Goal: Entertainment & Leisure: Consume media (video, audio)

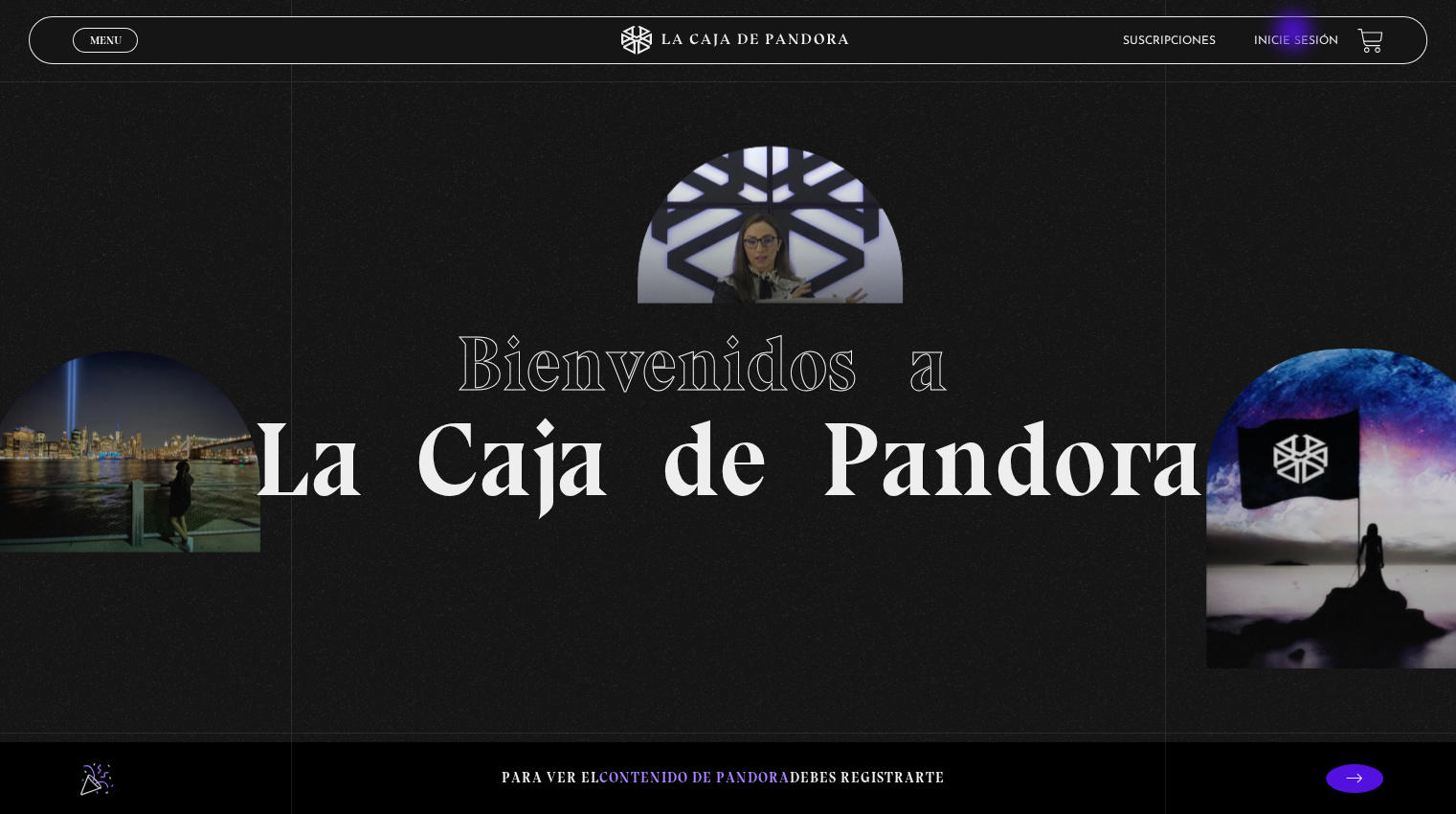
click at [1295, 34] on li "Inicie sesión" at bounding box center [1296, 40] width 85 height 30
click at [1287, 50] on li "Inicie sesión" at bounding box center [1296, 40] width 85 height 30
click at [1293, 36] on link "Inicie sesión" at bounding box center [1296, 41] width 85 height 12
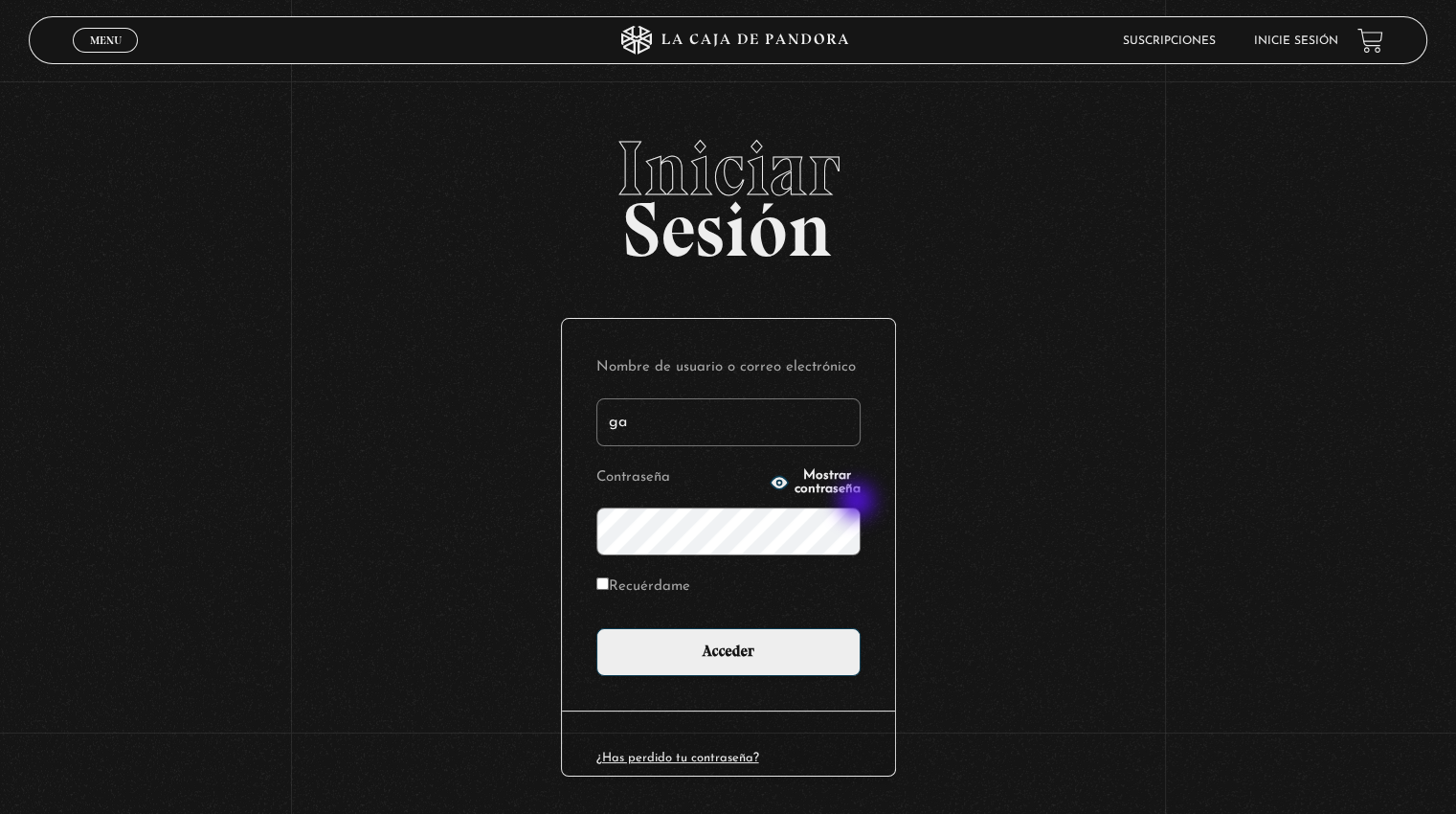
type input "[EMAIL_ADDRESS][DOMAIN_NAME]"
click at [794, 481] on span "Mostrar contraseña" at bounding box center [827, 483] width 66 height 27
click at [794, 485] on span "Ocultar contraseña" at bounding box center [827, 483] width 66 height 27
click at [674, 587] on label "Recuérdame" at bounding box center [643, 587] width 94 height 30
click at [609, 587] on input "Recuérdame" at bounding box center [602, 583] width 13 height 13
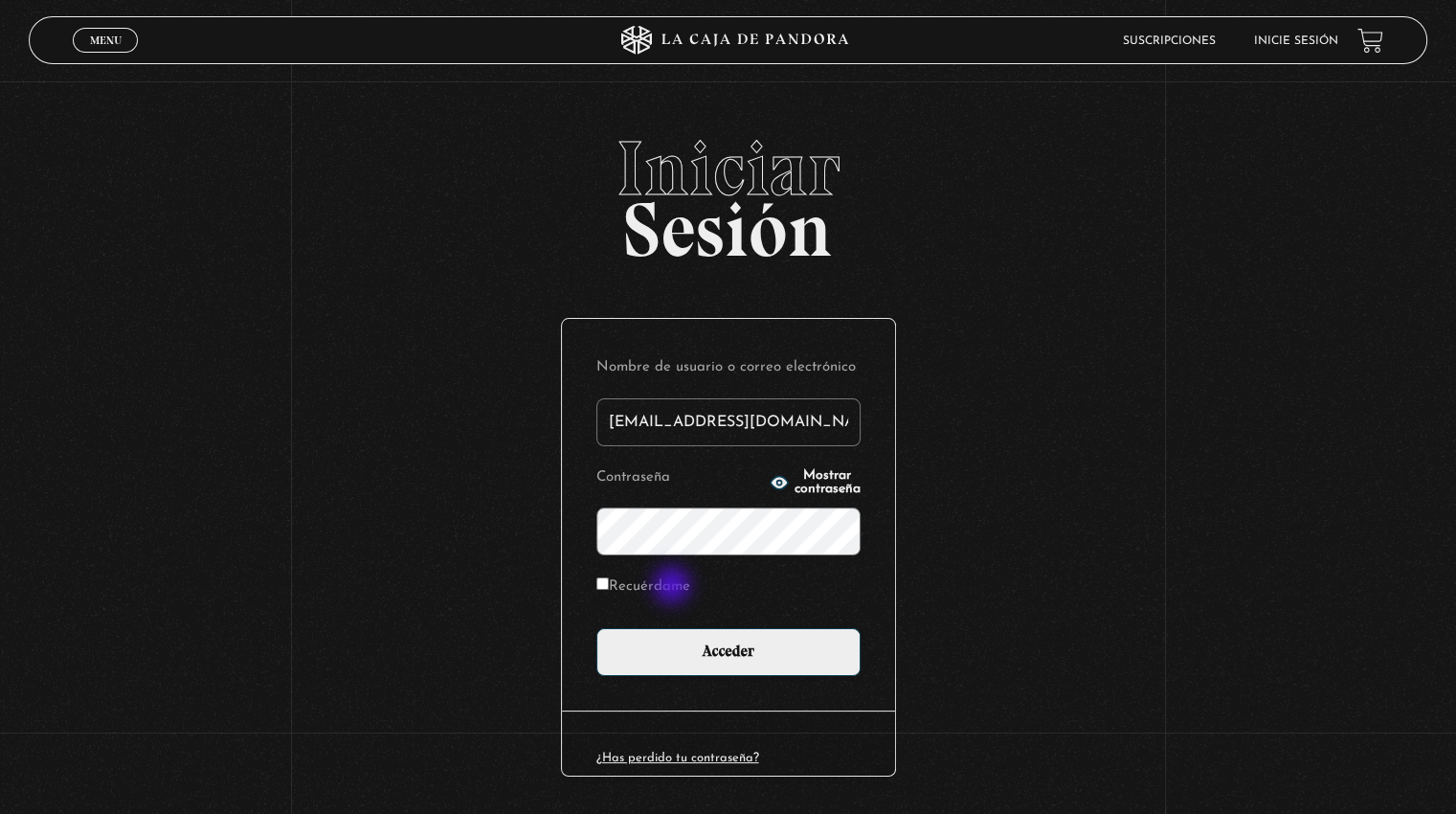
checkbox input "true"
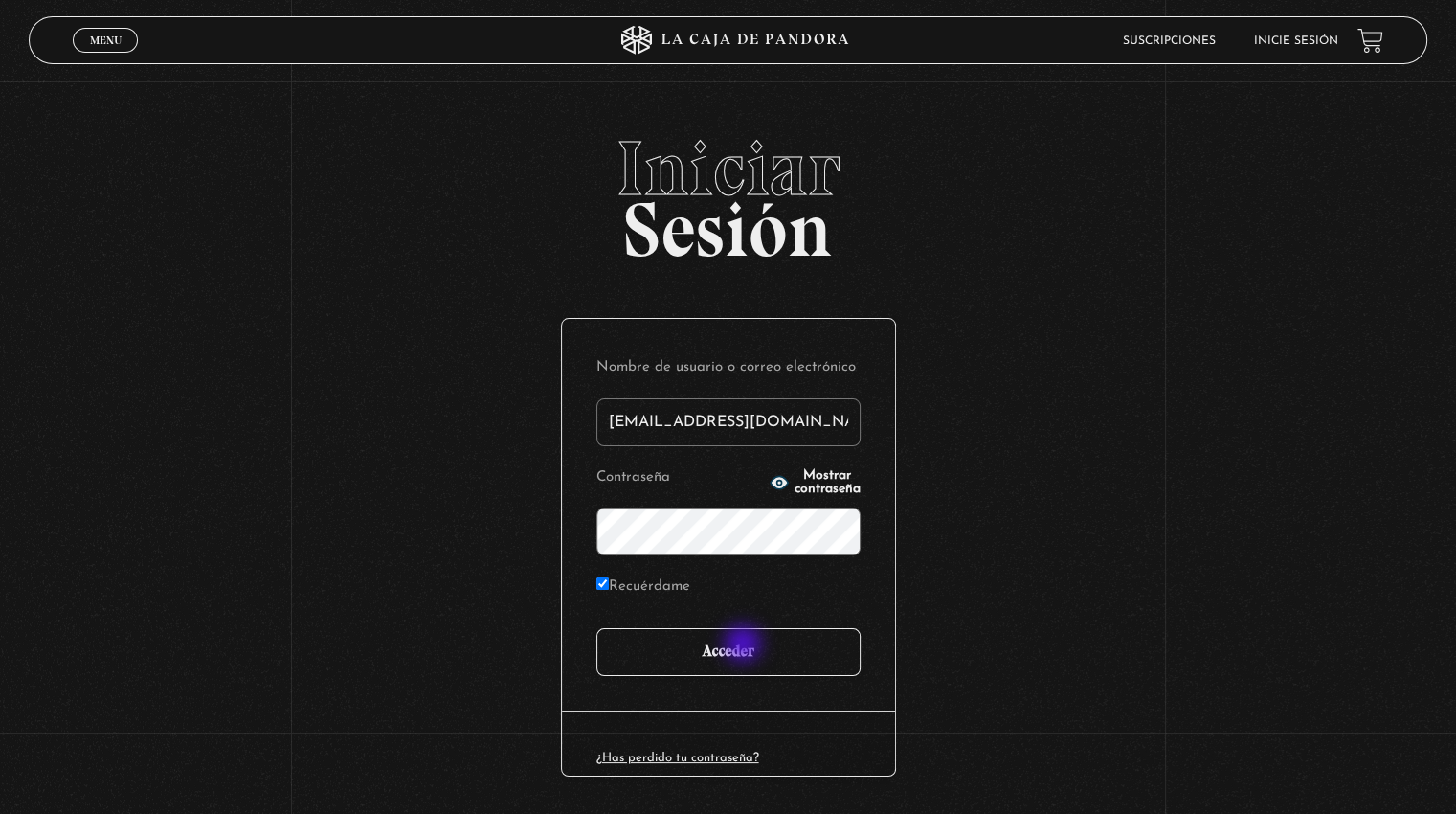
click at [745, 646] on input "Acceder" at bounding box center [728, 652] width 264 height 48
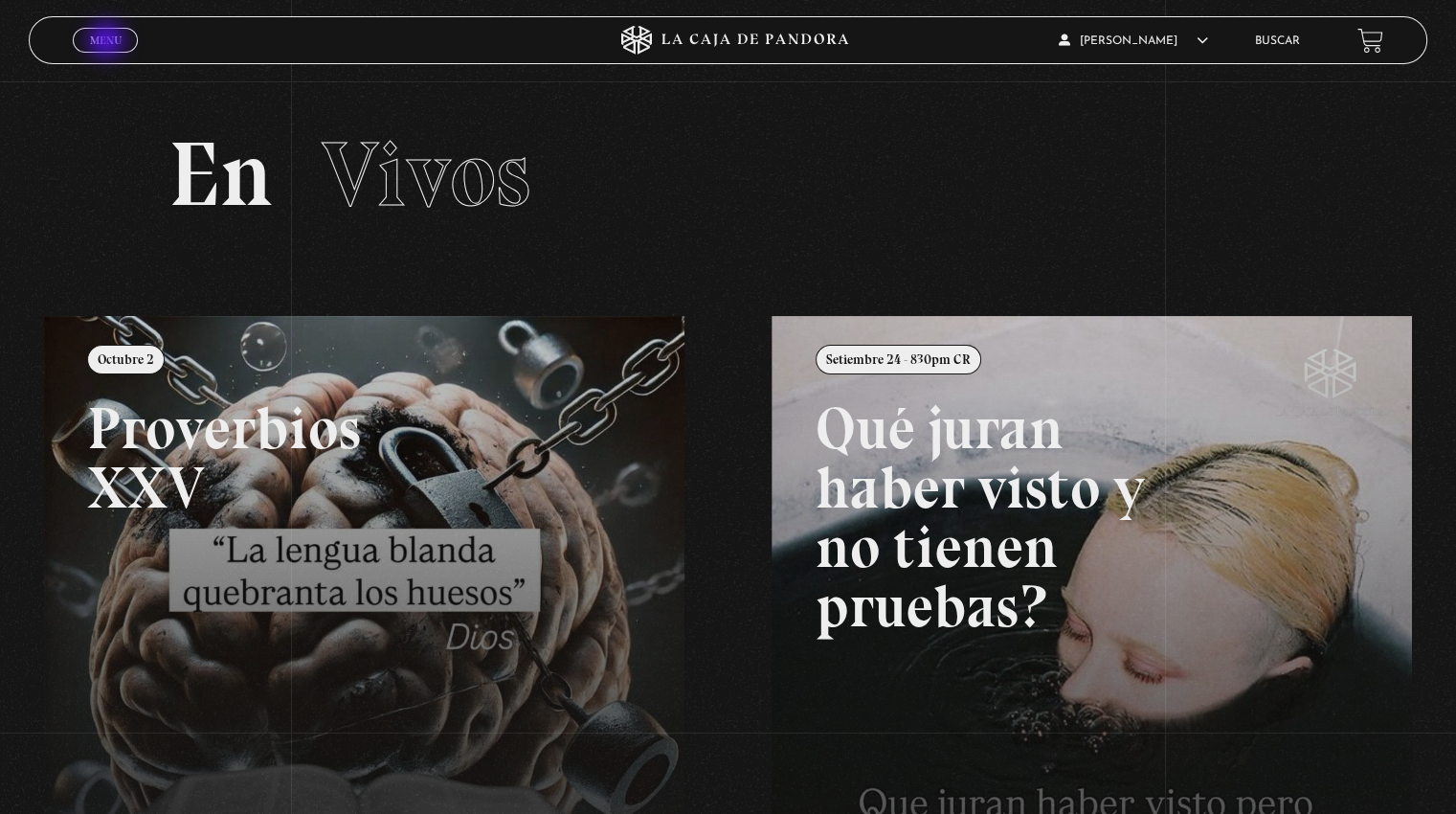
click at [108, 42] on span "Menu" at bounding box center [106, 40] width 32 height 12
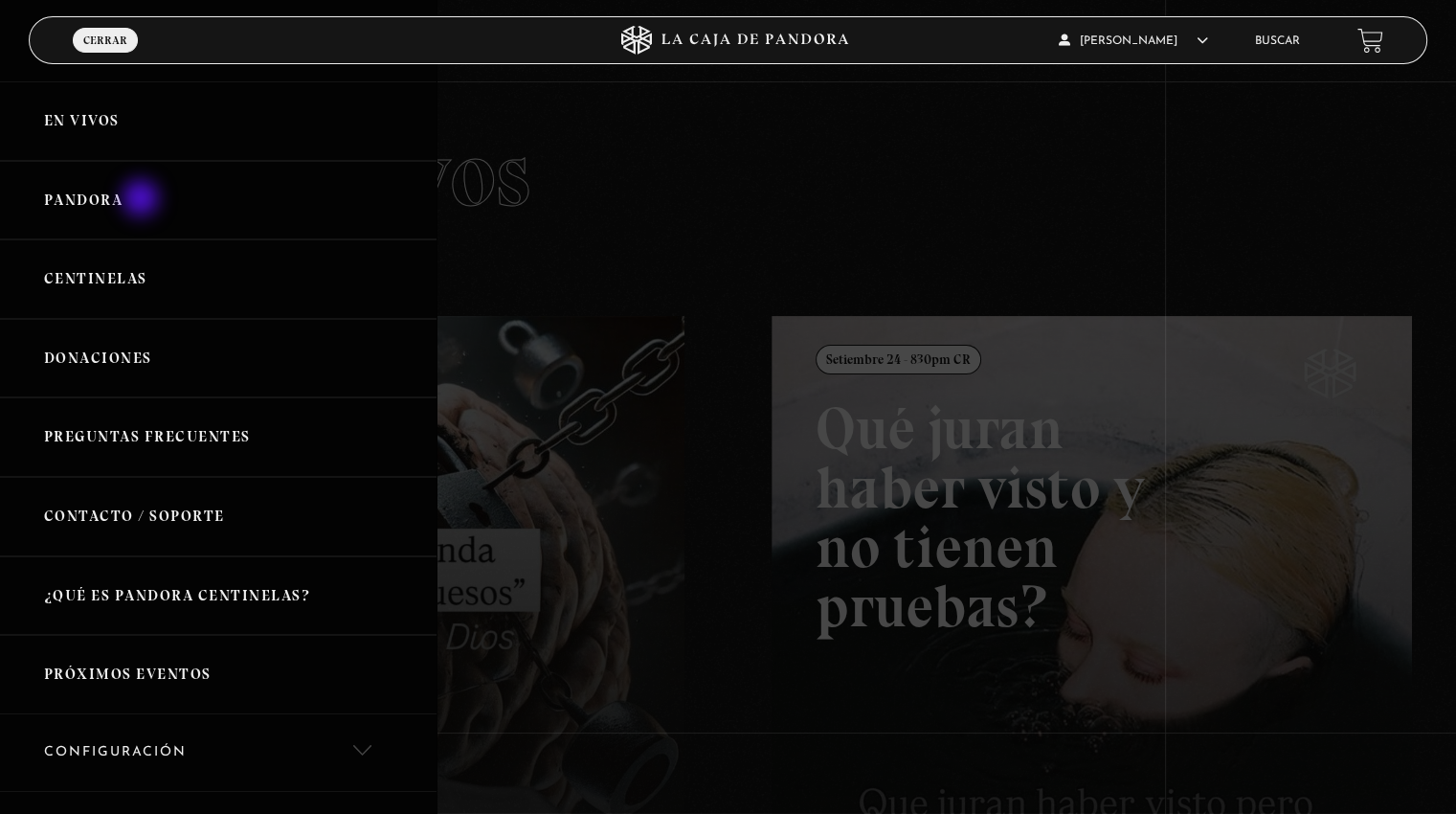
click at [142, 200] on link "Pandora" at bounding box center [218, 200] width 437 height 80
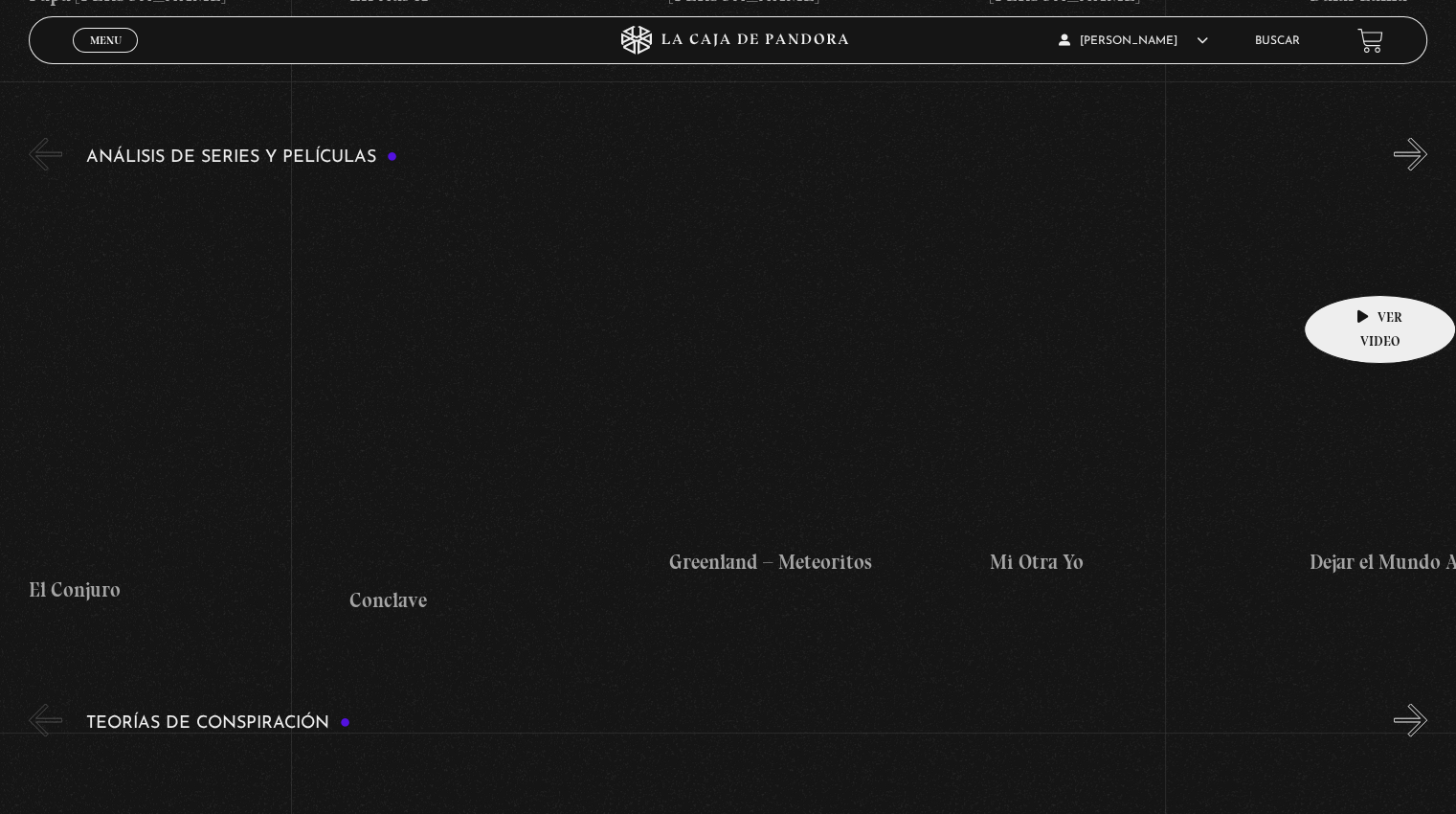
scroll to position [3544, 0]
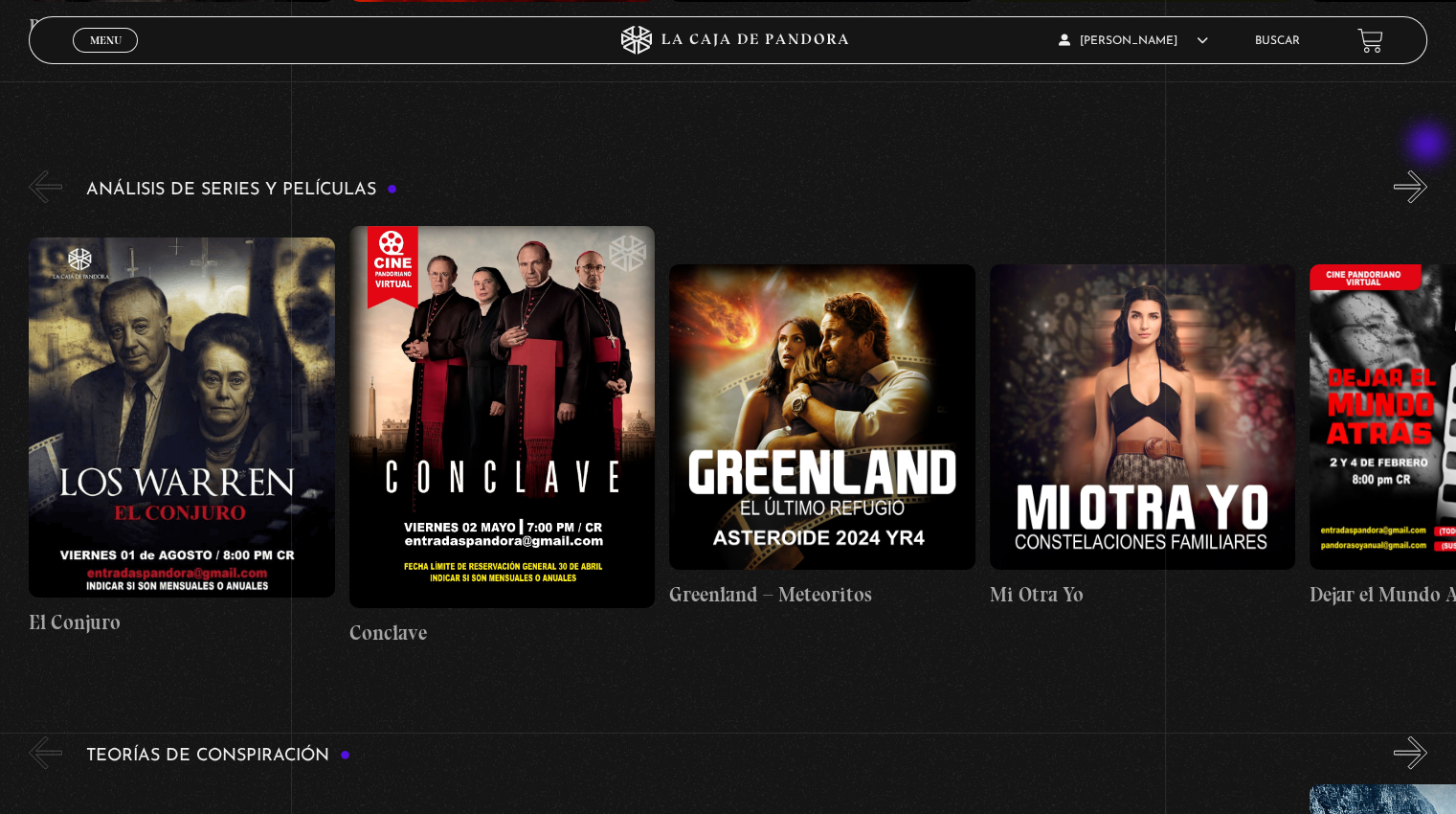
click at [1427, 169] on button "»" at bounding box center [1410, 186] width 34 height 34
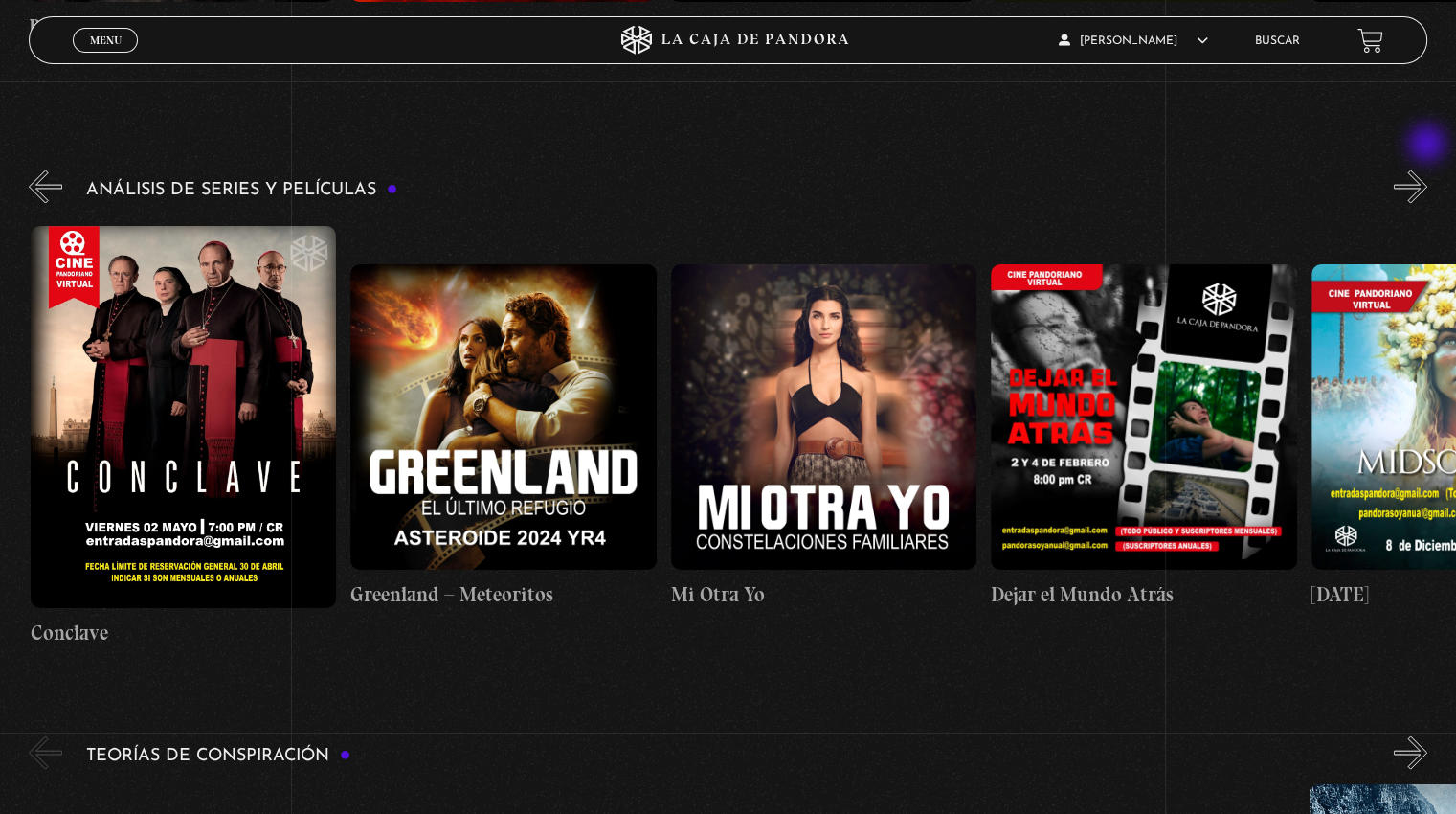
scroll to position [0, 319]
click at [1427, 169] on button "»" at bounding box center [1410, 186] width 34 height 34
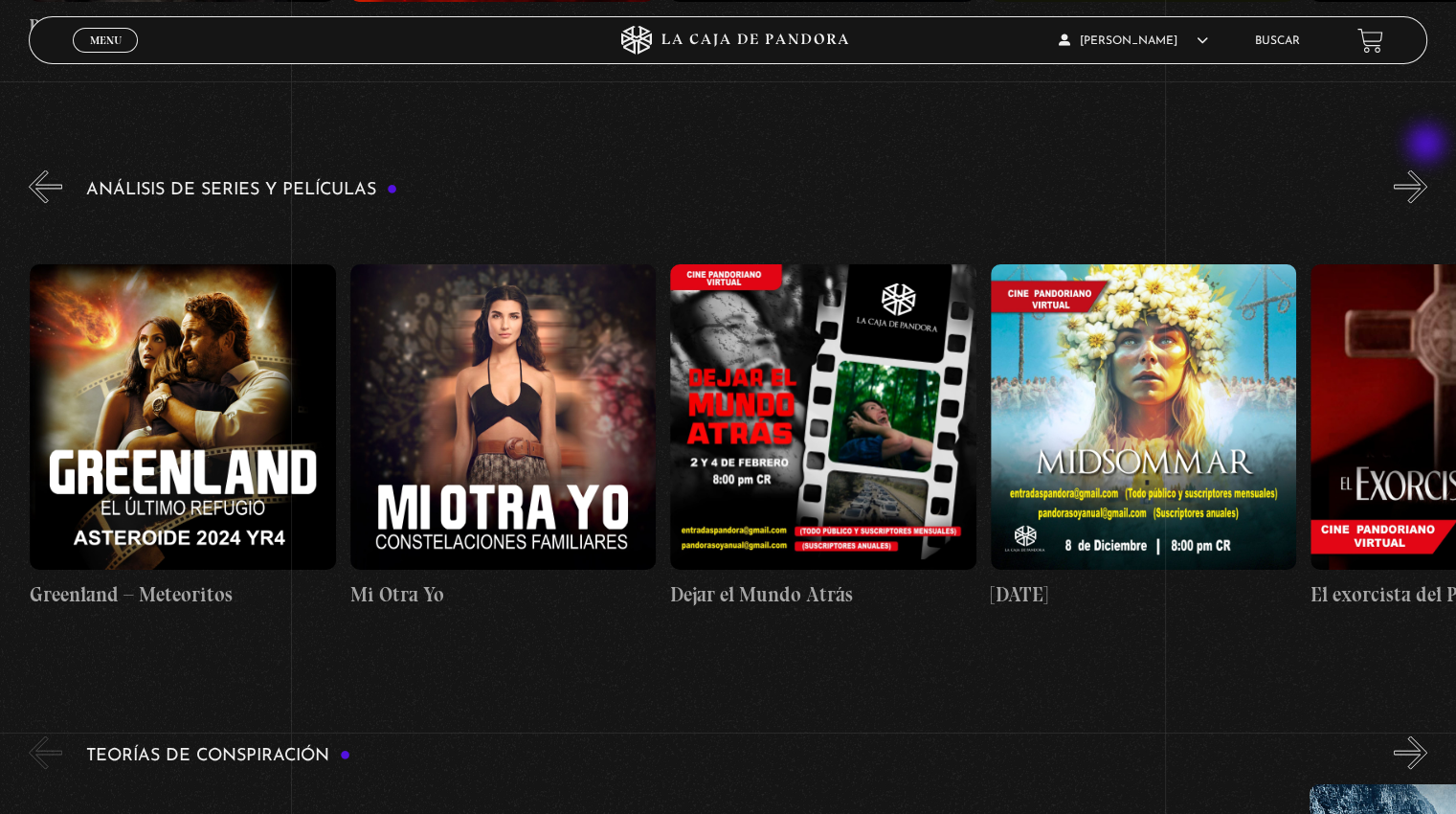
click at [1427, 169] on button "»" at bounding box center [1410, 186] width 34 height 34
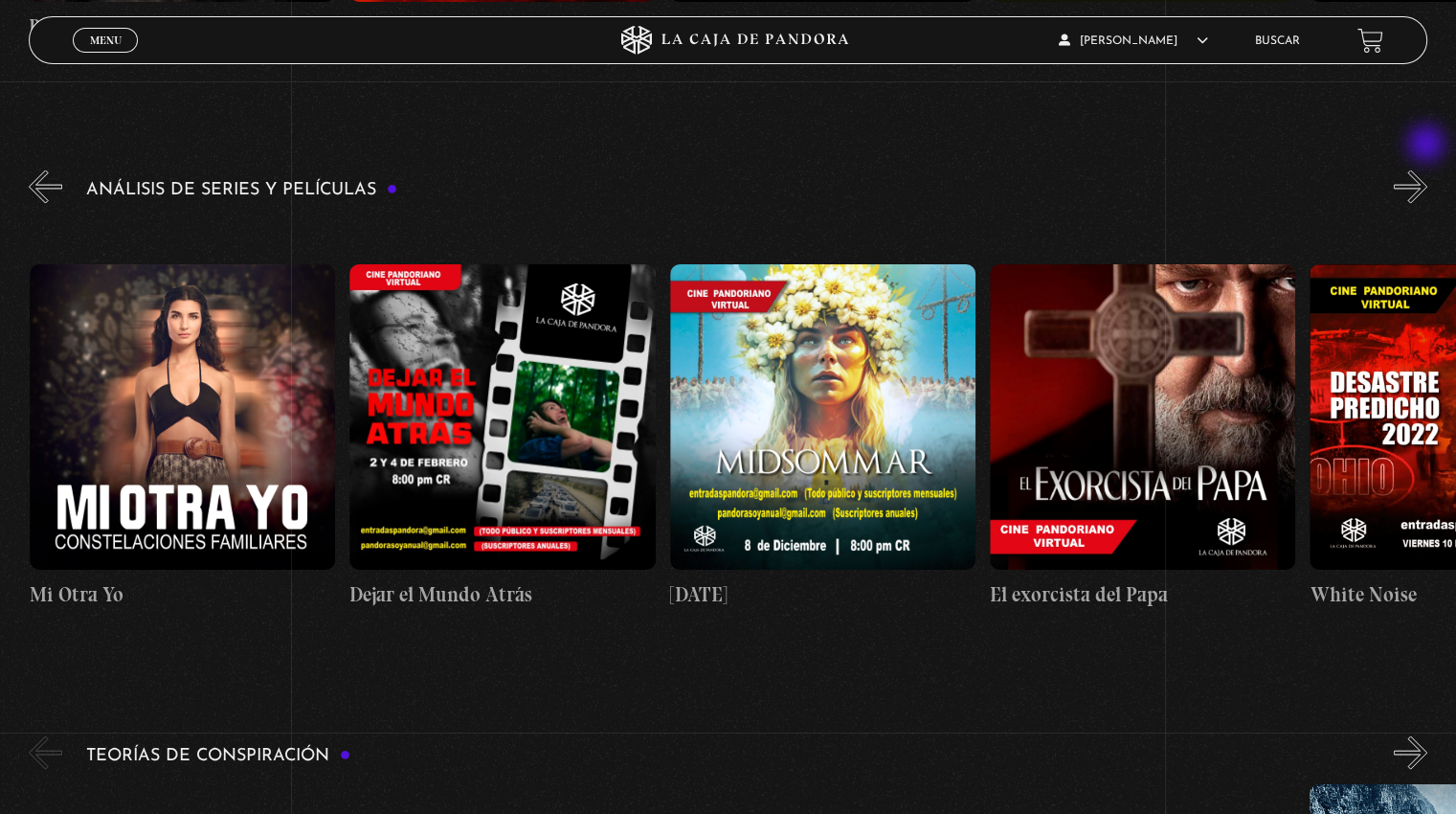
click at [1427, 169] on button "»" at bounding box center [1410, 186] width 34 height 34
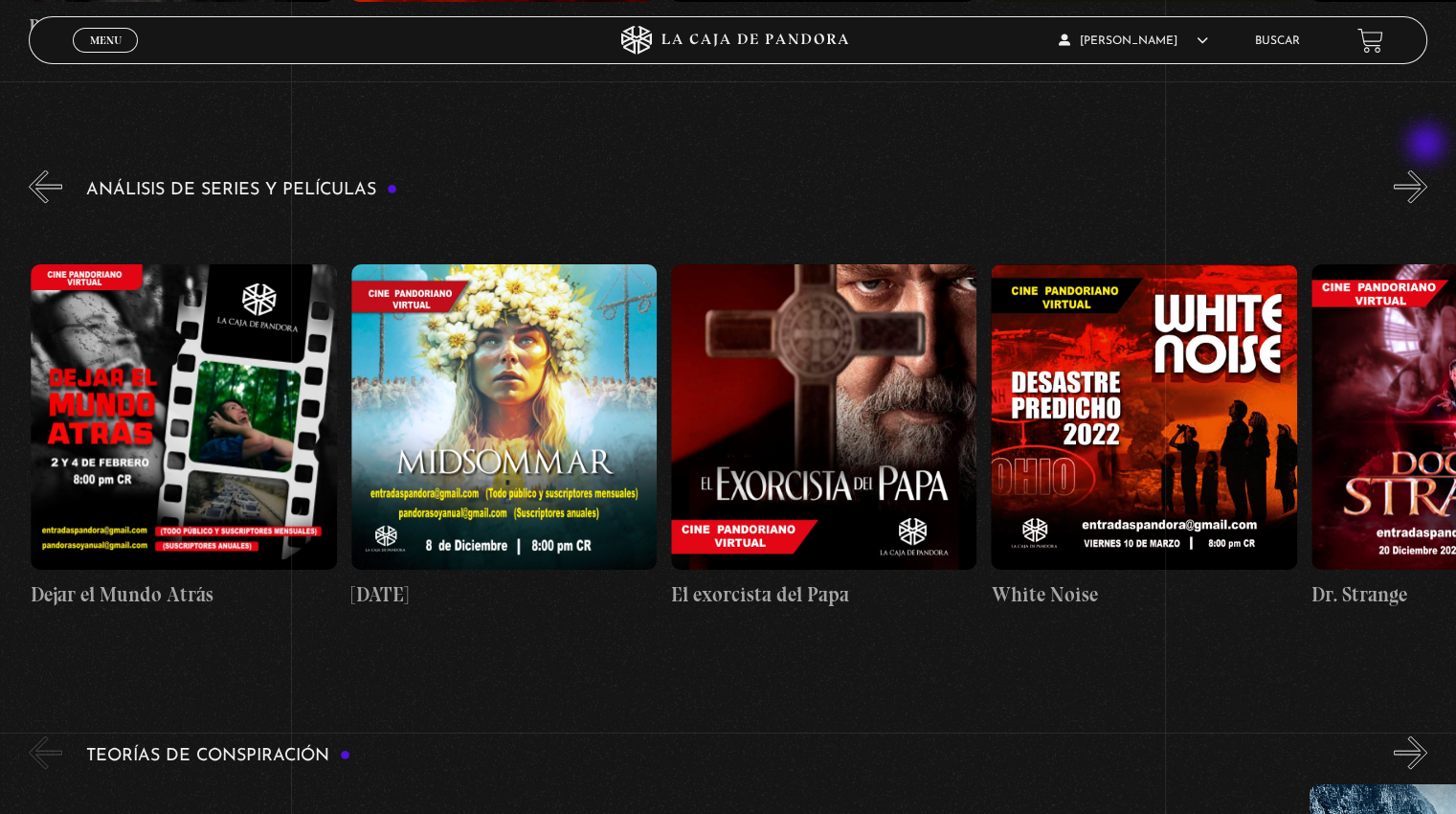
scroll to position [0, 1280]
click at [31, 169] on button "«" at bounding box center [45, 186] width 34 height 34
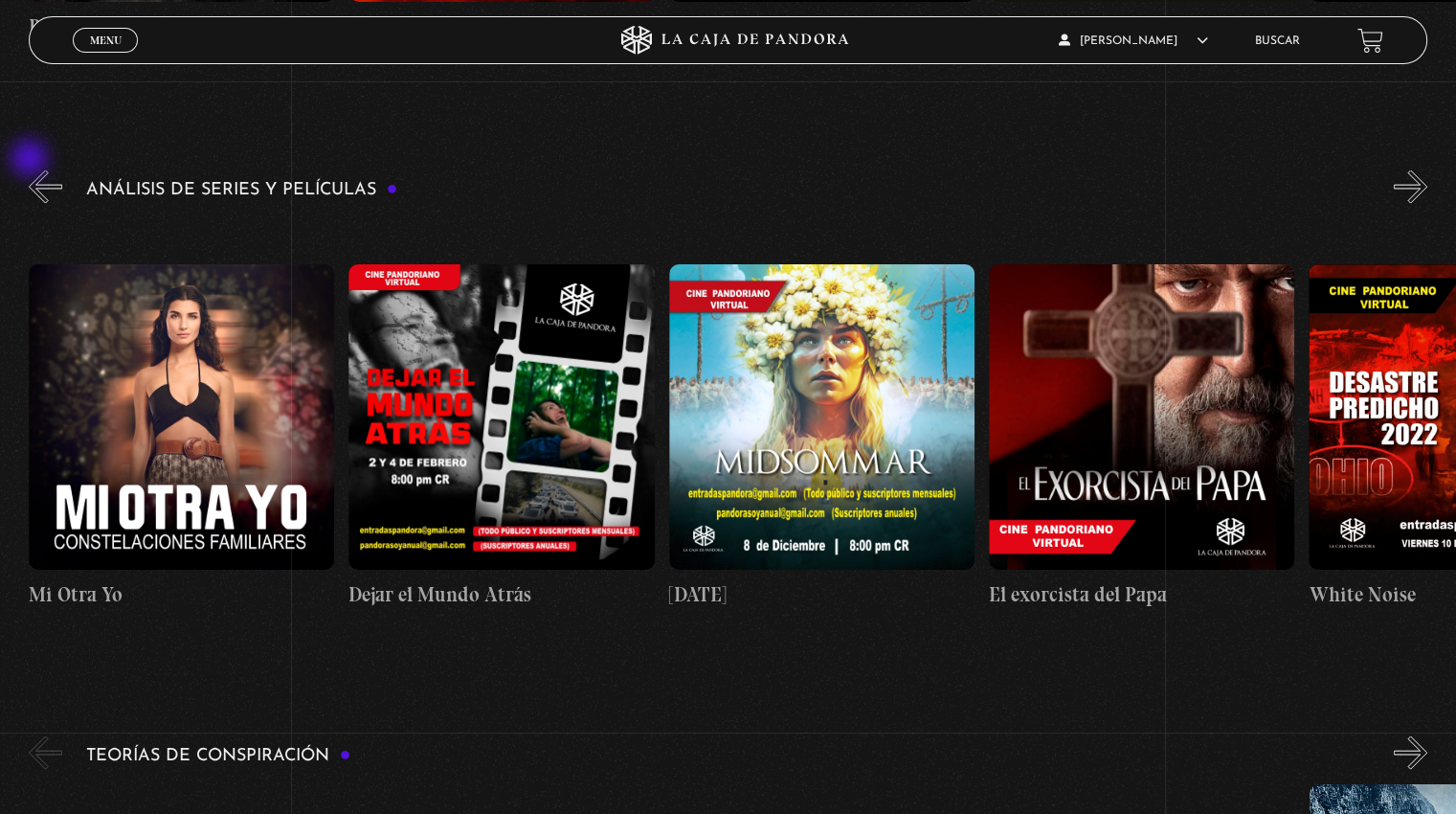
click at [32, 169] on button "«" at bounding box center [45, 186] width 34 height 34
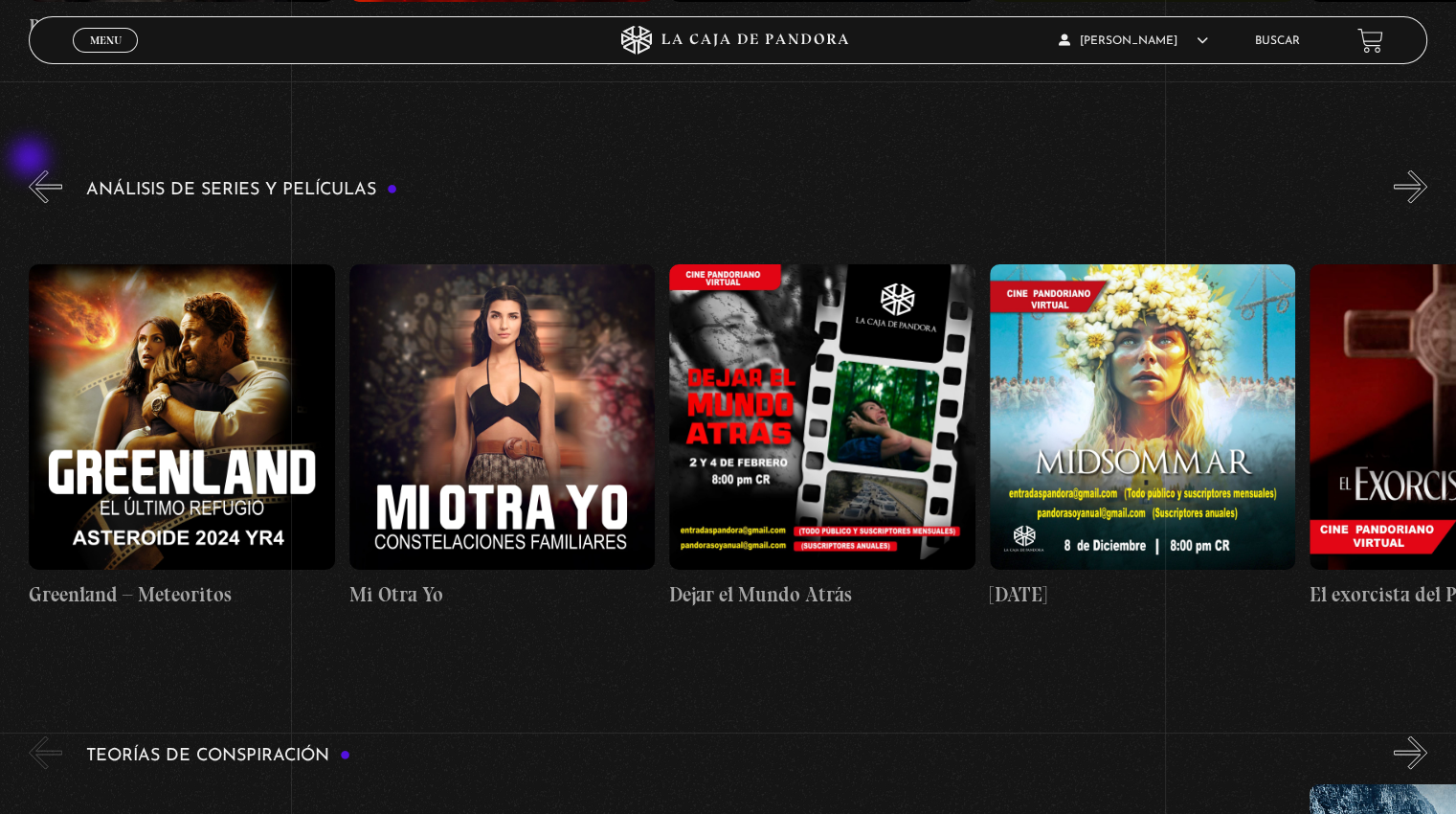
scroll to position [0, 640]
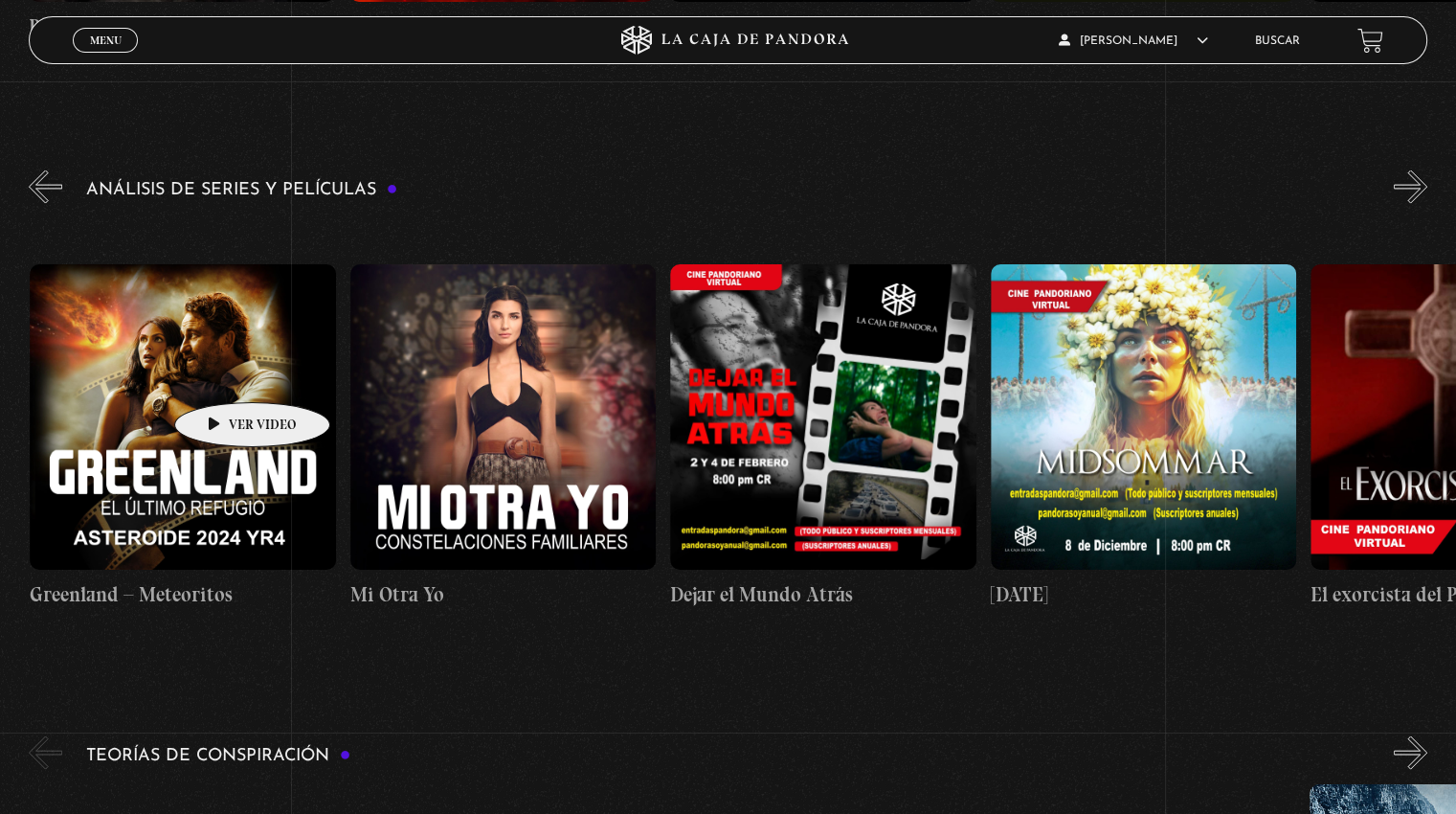
click at [222, 373] on figure at bounding box center [183, 417] width 306 height 306
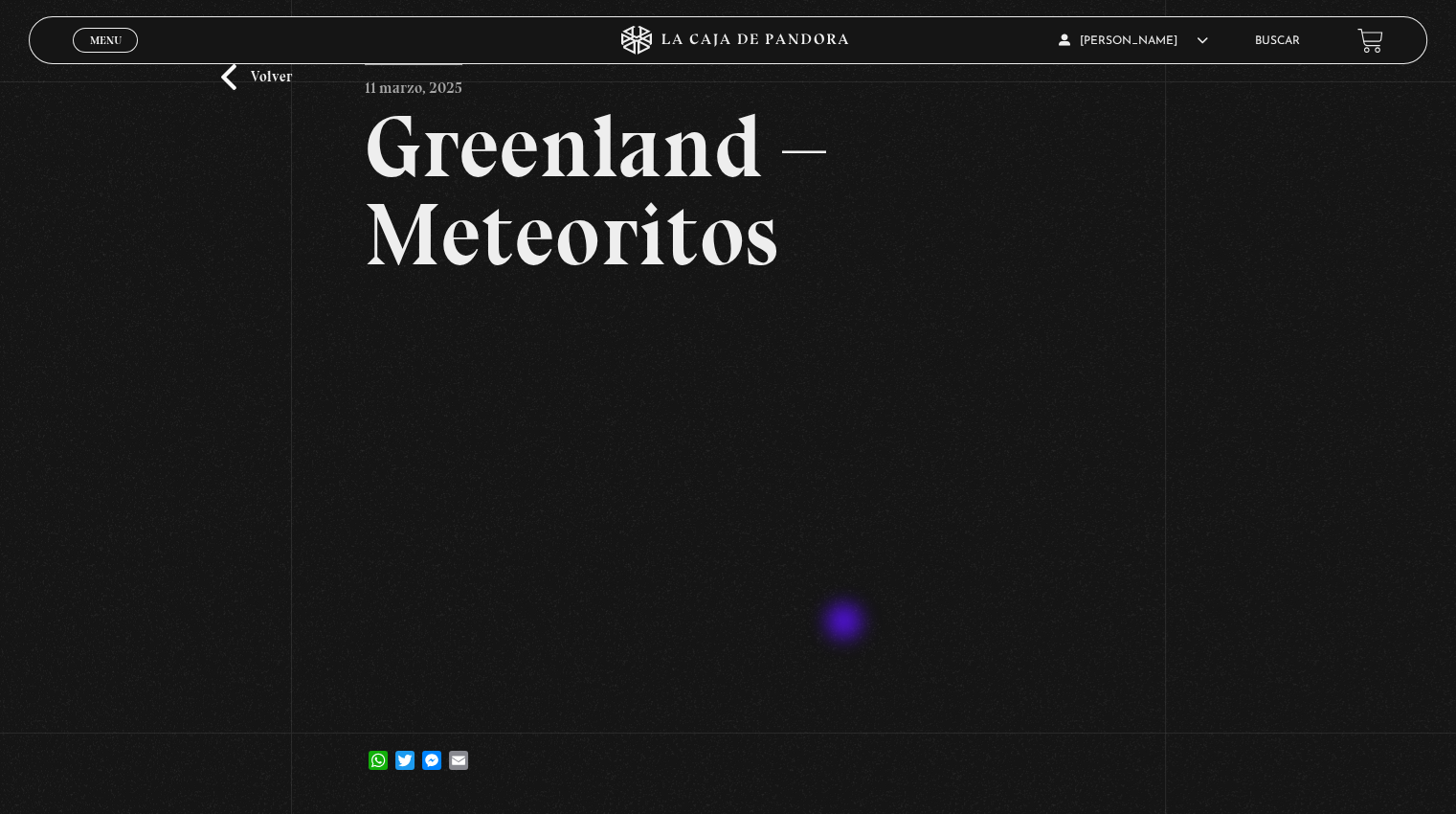
scroll to position [114, 0]
